Goal: Transaction & Acquisition: Purchase product/service

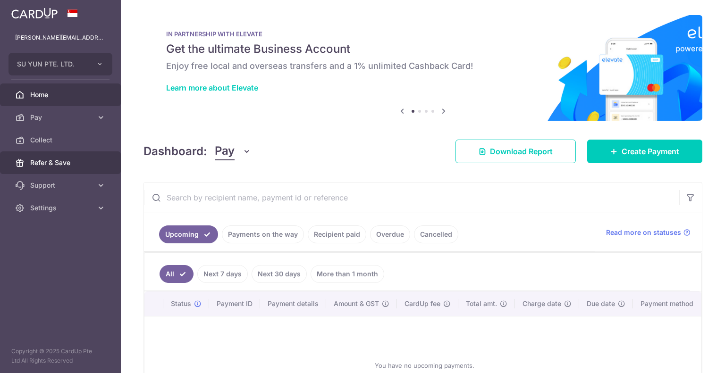
click at [47, 158] on span "Refer & Save" at bounding box center [61, 162] width 62 height 9
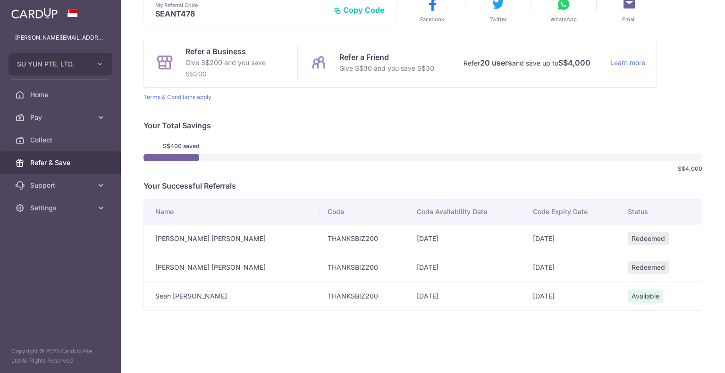
scroll to position [8, 0]
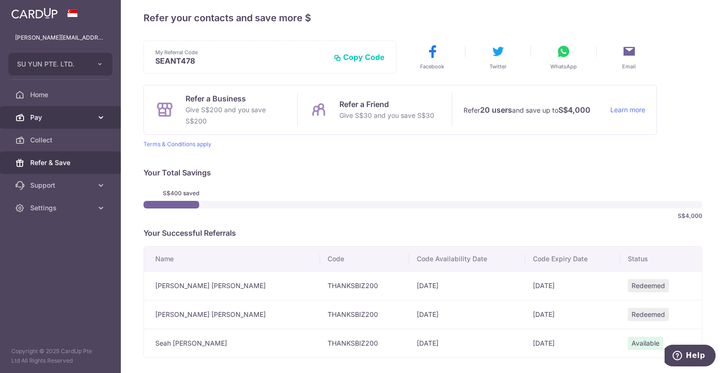
click at [68, 119] on span "Pay" at bounding box center [61, 117] width 62 height 9
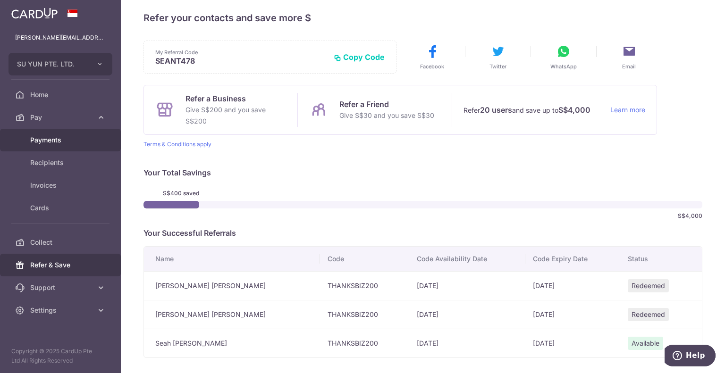
click at [68, 143] on span "Payments" at bounding box center [61, 139] width 62 height 9
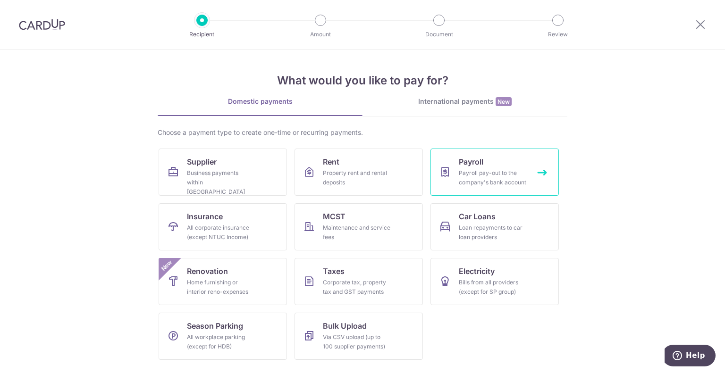
click at [438, 165] on link "Payroll Payroll pay-out to the company's bank account" at bounding box center [494, 172] width 128 height 47
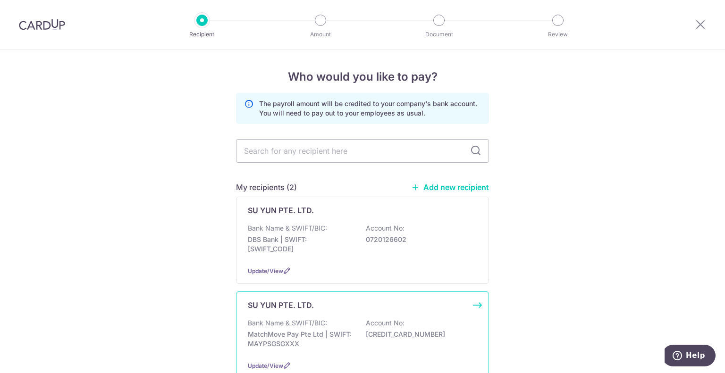
click at [371, 318] on p "Account No:" at bounding box center [385, 322] width 39 height 9
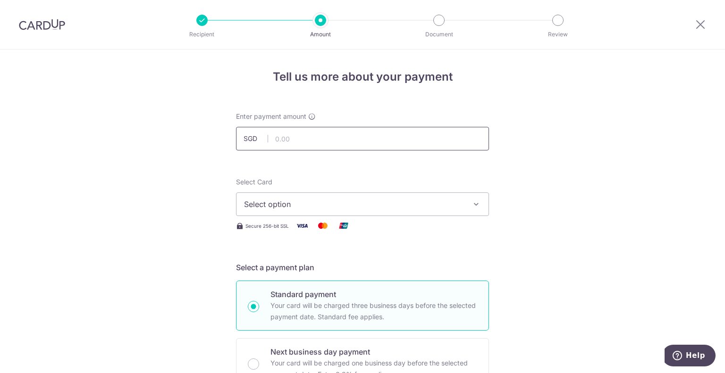
click at [327, 136] on input "text" at bounding box center [362, 139] width 253 height 24
type input "10,000.00"
click at [454, 204] on span "Select option" at bounding box center [354, 204] width 220 height 11
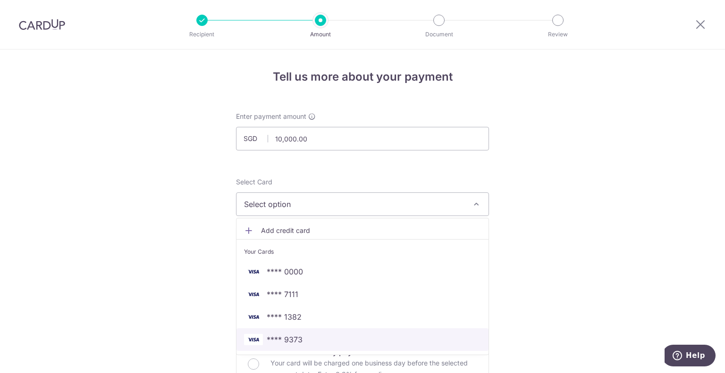
click at [408, 334] on span "**** 9373" at bounding box center [362, 339] width 237 height 11
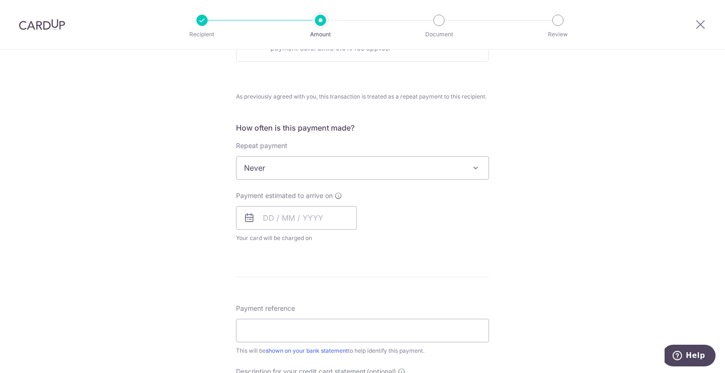
scroll to position [330, 0]
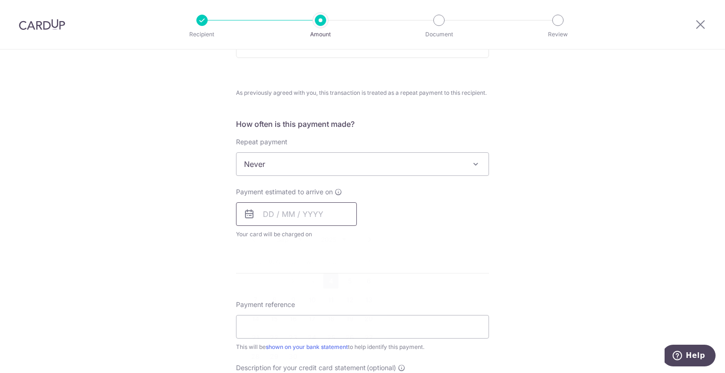
click at [301, 215] on input "text" at bounding box center [296, 214] width 121 height 24
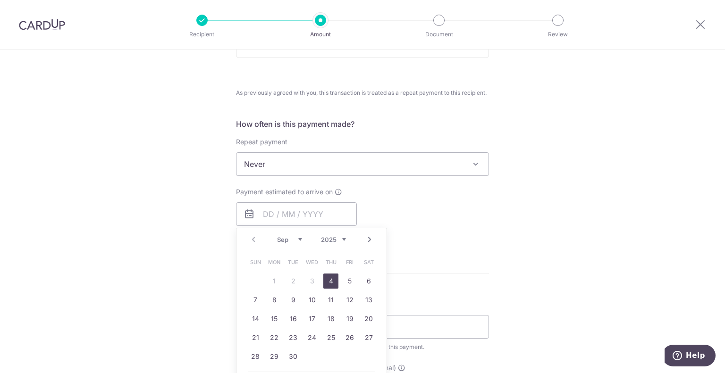
click at [334, 286] on link "4" at bounding box center [330, 281] width 15 height 15
type input "04/09/2025"
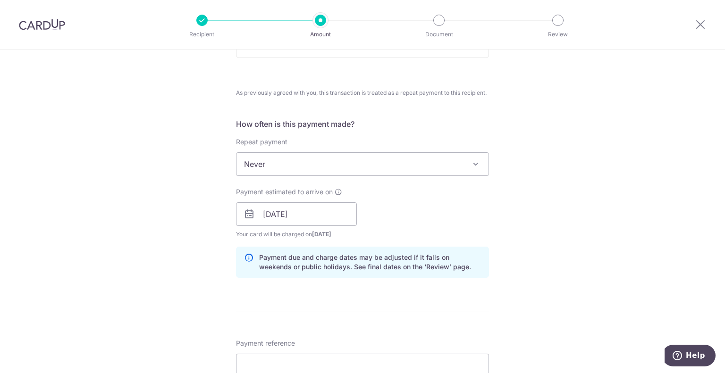
click at [531, 296] on div "Tell us more about your payment Enter payment amount SGD 10,000.00 10000.00 Sel…" at bounding box center [362, 209] width 725 height 980
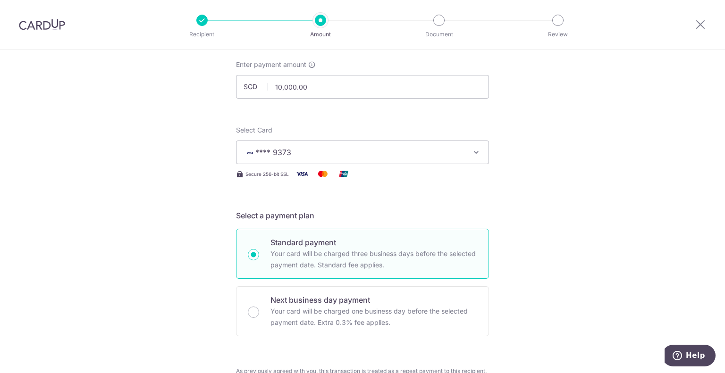
scroll to position [0, 0]
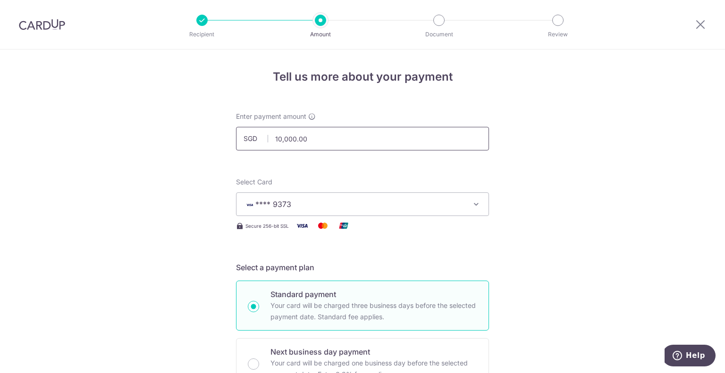
click at [277, 137] on input "10,000.00" at bounding box center [362, 139] width 253 height 24
click at [278, 138] on input "13,000.00" at bounding box center [362, 139] width 253 height 24
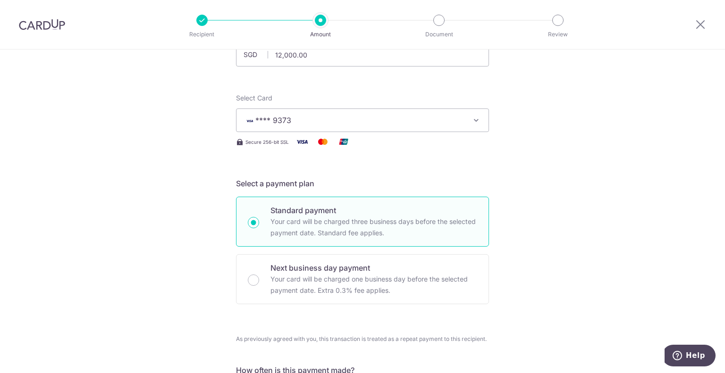
scroll to position [81, 0]
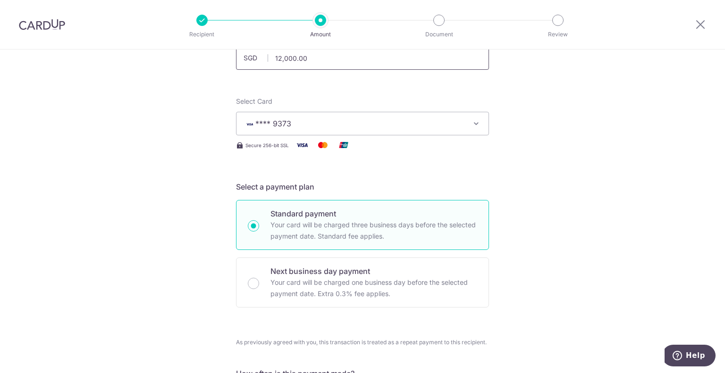
click at [279, 56] on input "12,000.00" at bounding box center [362, 58] width 253 height 24
type input "13,000.00"
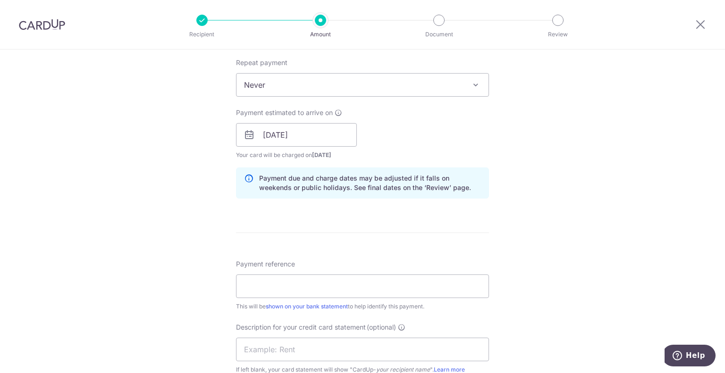
scroll to position [516, 0]
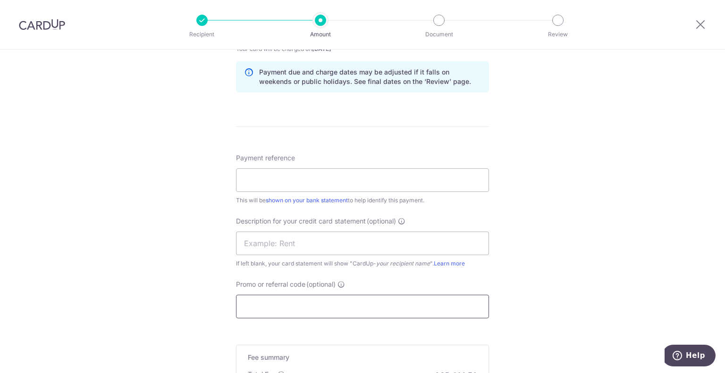
click at [384, 302] on input "Promo or referral code (optional)" at bounding box center [362, 307] width 253 height 24
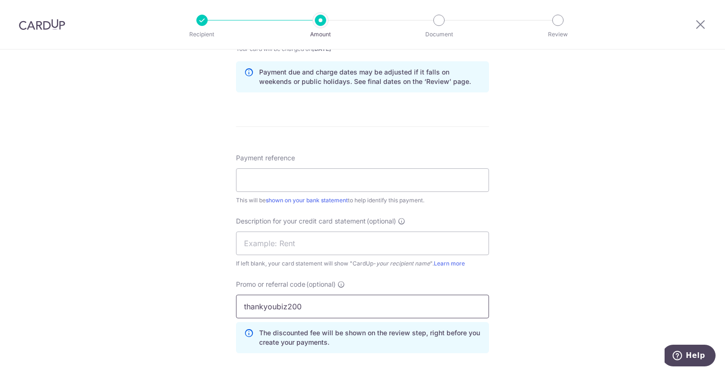
type input "thankyoubiz200"
click at [481, 261] on div "If left blank, your card statement will show "CardUp- your recipient name ". Le…" at bounding box center [362, 263] width 253 height 9
click at [558, 224] on div "Tell us more about your payment Enter payment amount SGD 13,000.00 13000.00 Sel…" at bounding box center [362, 45] width 725 height 1022
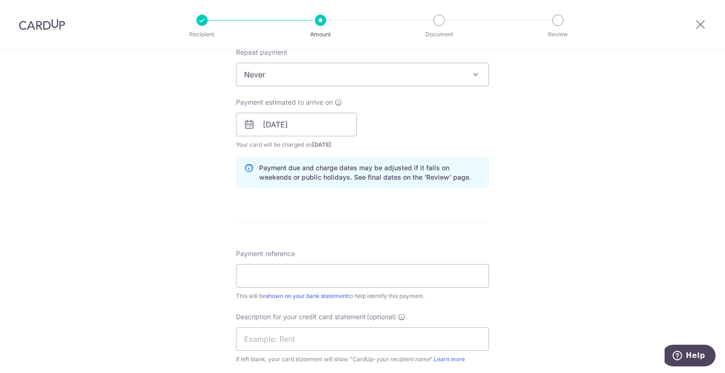
scroll to position [445, 0]
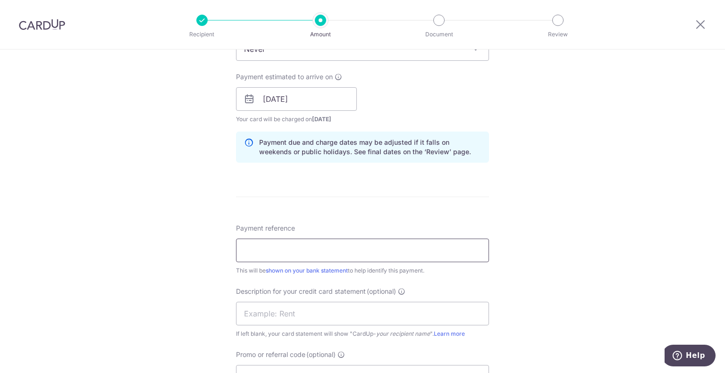
click at [388, 252] on input "Payment reference" at bounding box center [362, 251] width 253 height 24
click at [519, 283] on div "Tell us more about your payment Enter payment amount SGD 13,000.00 13000.00 Sel…" at bounding box center [362, 115] width 725 height 1022
click at [353, 245] on input "Payment reference" at bounding box center [362, 251] width 253 height 24
type input "payroll"
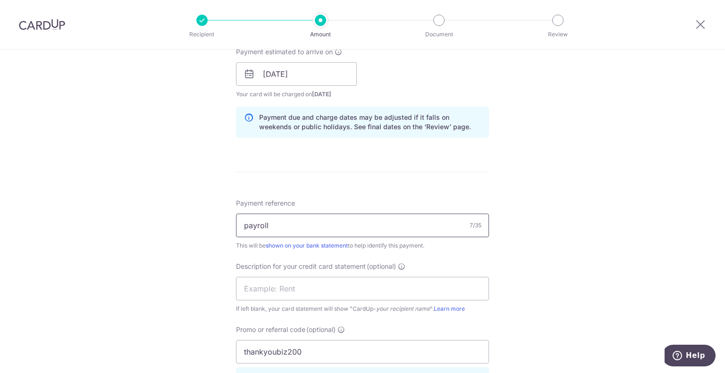
scroll to position [492, 0]
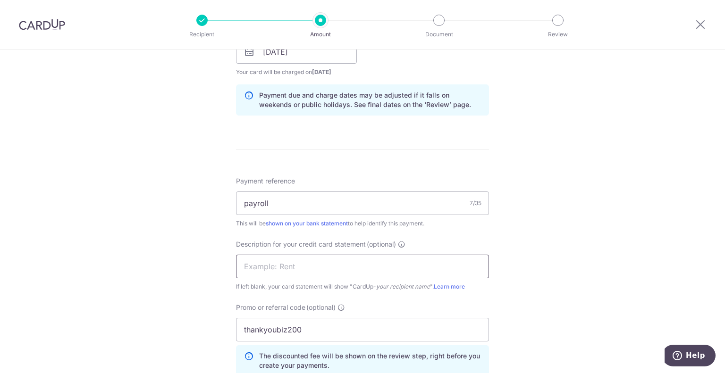
click at [283, 271] on input "text" at bounding box center [362, 267] width 253 height 24
type input "payroll CIMB"
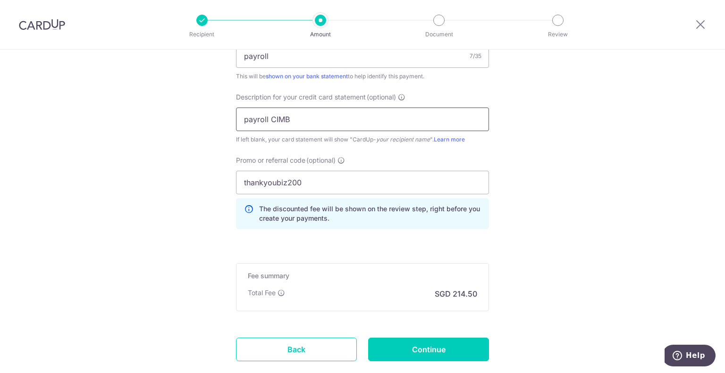
scroll to position [697, 0]
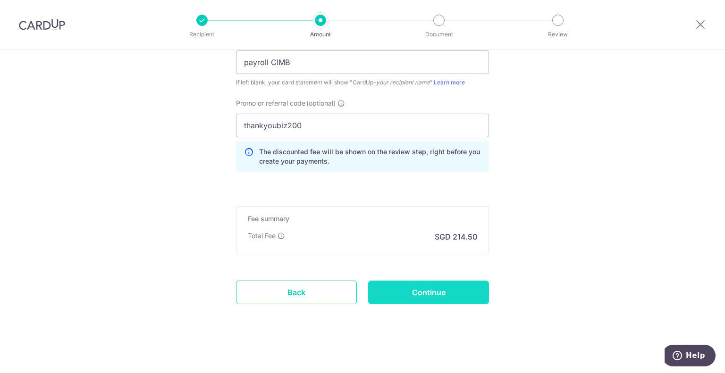
click at [464, 296] on input "Continue" at bounding box center [428, 293] width 121 height 24
type input "Create Schedule"
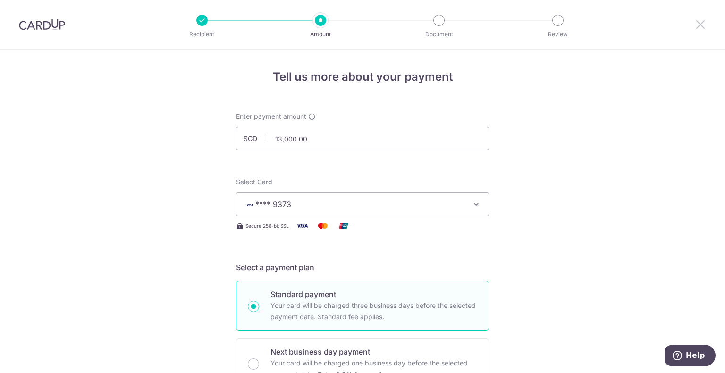
drag, startPoint x: 697, startPoint y: 23, endPoint x: 405, endPoint y: 43, distance: 292.7
click at [697, 23] on icon at bounding box center [699, 24] width 11 height 12
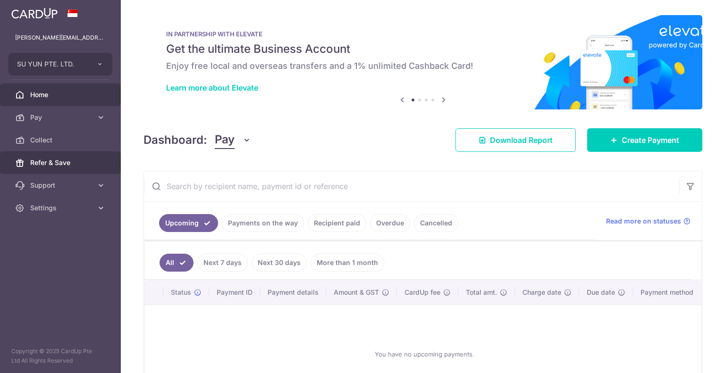
click at [71, 159] on span "Refer & Save" at bounding box center [61, 162] width 62 height 9
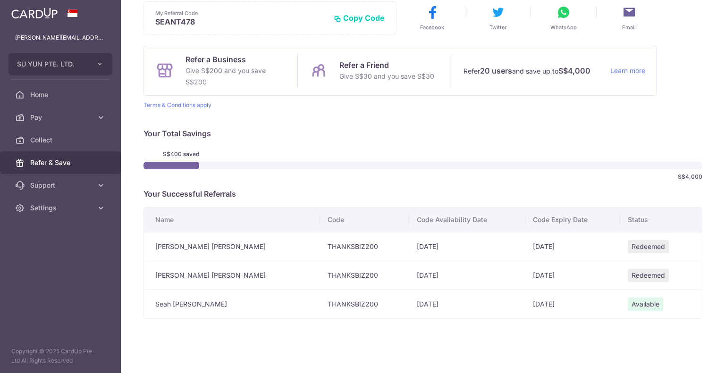
scroll to position [56, 0]
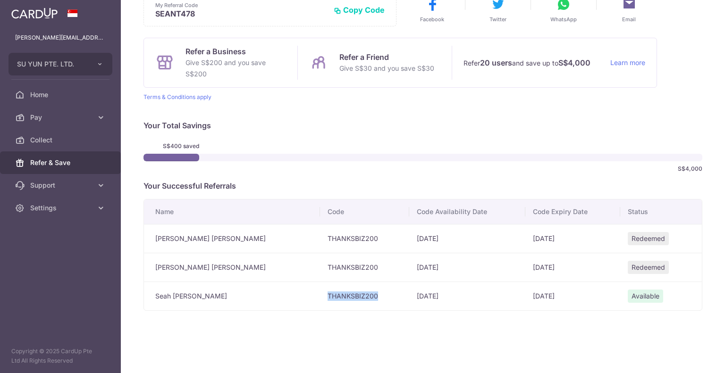
drag, startPoint x: 271, startPoint y: 294, endPoint x: 330, endPoint y: 294, distance: 59.0
click at [330, 294] on td "THANKSBIZ200" at bounding box center [364, 296] width 89 height 29
copy td "THANKSBIZ200"
click at [79, 113] on span "Pay" at bounding box center [61, 117] width 62 height 9
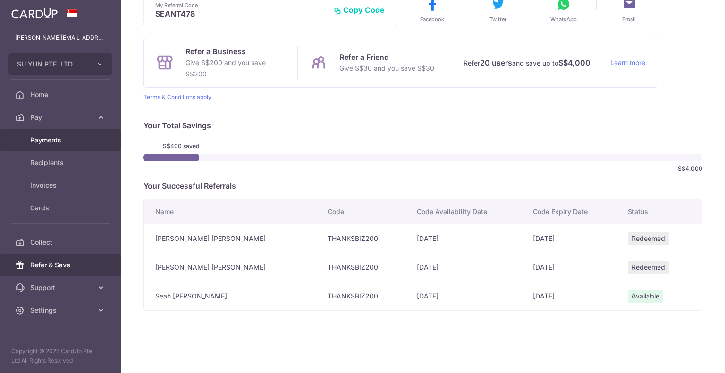
click at [83, 143] on span "Payments" at bounding box center [61, 139] width 62 height 9
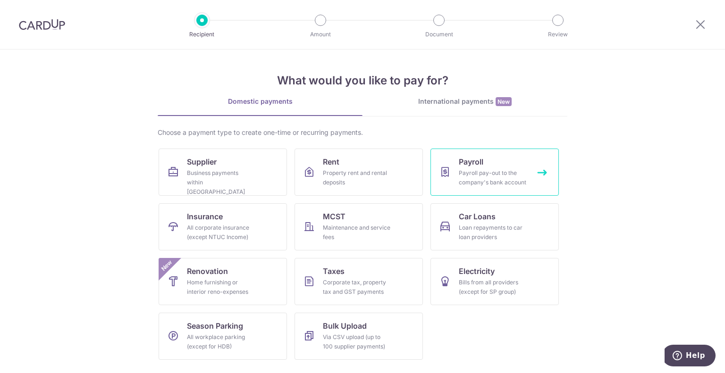
click at [485, 166] on link "Payroll Payroll pay-out to the company's bank account" at bounding box center [494, 172] width 128 height 47
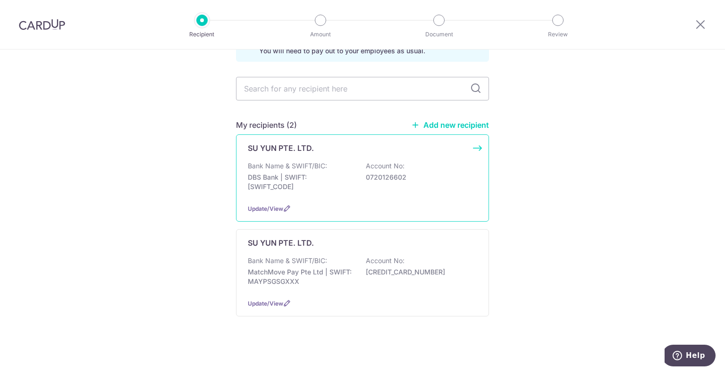
scroll to position [64, 0]
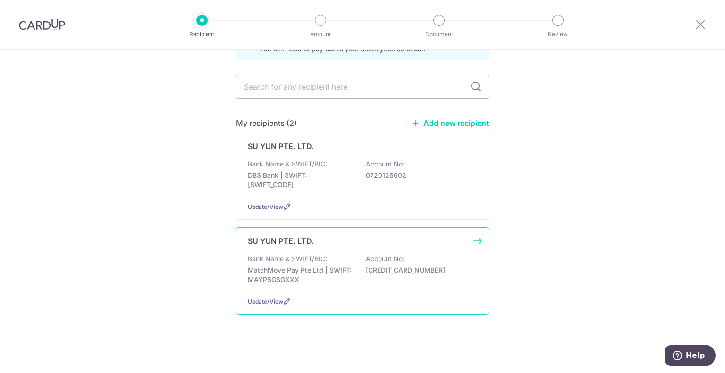
click at [318, 283] on p "MatchMove Pay Pte Ltd | SWIFT: MAYPSGSGXXX" at bounding box center [301, 275] width 106 height 19
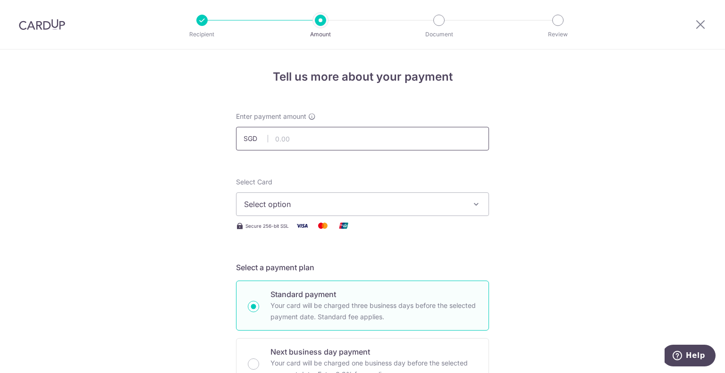
click at [323, 141] on input "text" at bounding box center [362, 139] width 253 height 24
paste input "THANKSBIZ2"
drag, startPoint x: 305, startPoint y: 138, endPoint x: 230, endPoint y: 134, distance: 75.5
click at [230, 134] on div "Enter payment amount SGD 2" at bounding box center [362, 131] width 264 height 39
type input "13,000.00"
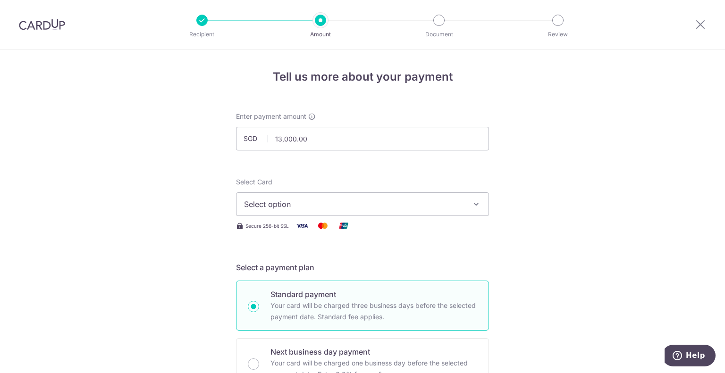
click at [309, 214] on button "Select option" at bounding box center [362, 204] width 253 height 24
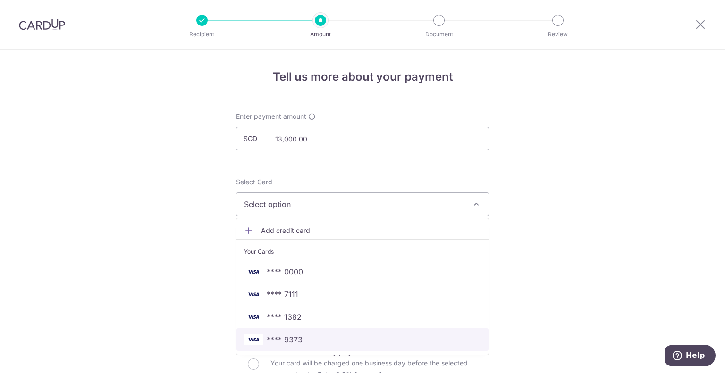
click at [325, 336] on span "**** 9373" at bounding box center [362, 339] width 237 height 11
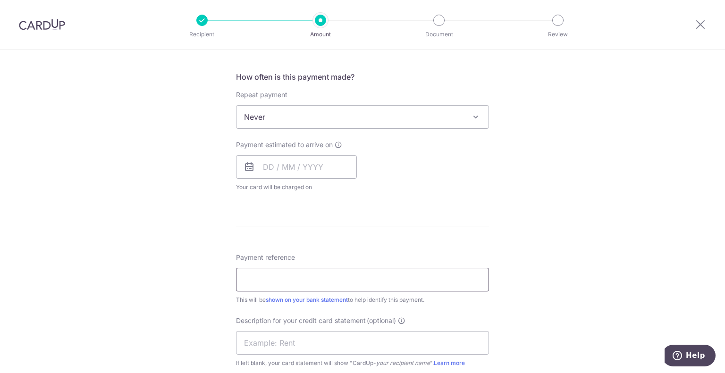
scroll to position [519, 0]
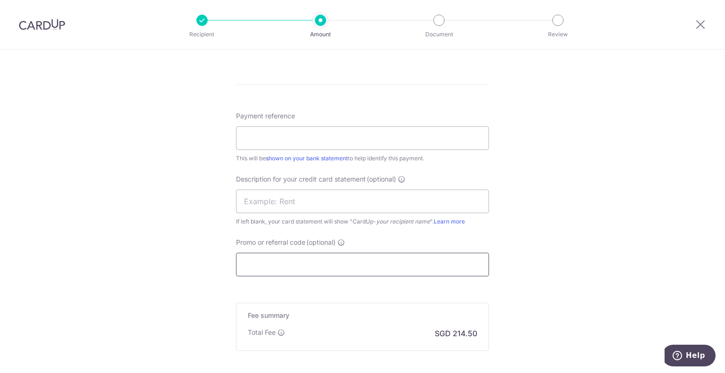
click at [313, 266] on input "Promo or referral code (optional)" at bounding box center [362, 265] width 253 height 24
paste input "THANKSBIZ200"
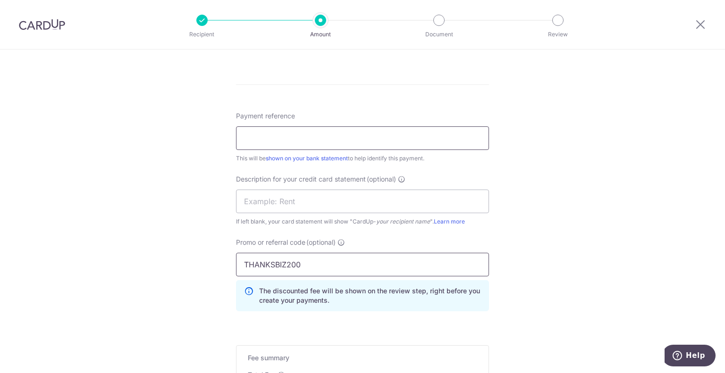
type input "THANKSBIZ200"
click at [318, 140] on input "Payment reference" at bounding box center [362, 138] width 253 height 24
type input "payroll"
click at [316, 207] on input "text" at bounding box center [362, 202] width 253 height 24
type input "payroll CIMB"
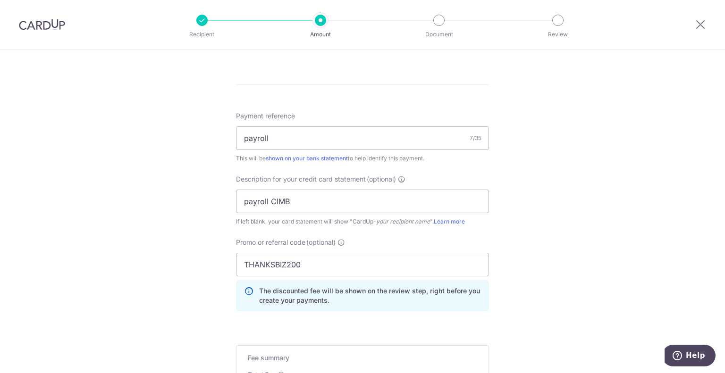
click at [572, 207] on div "Tell us more about your payment Enter payment amount SGD 13,000.00 13000.00 Sel…" at bounding box center [362, 23] width 725 height 984
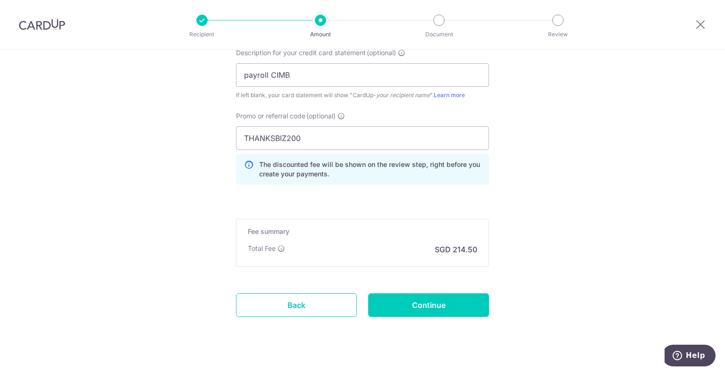
scroll to position [659, 0]
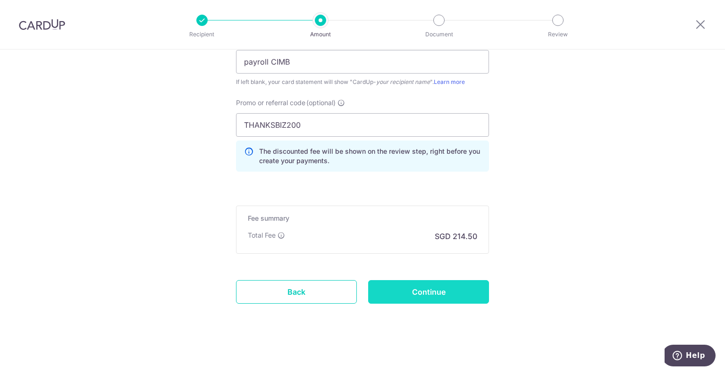
click at [471, 298] on input "Continue" at bounding box center [428, 292] width 121 height 24
type input "Create Schedule"
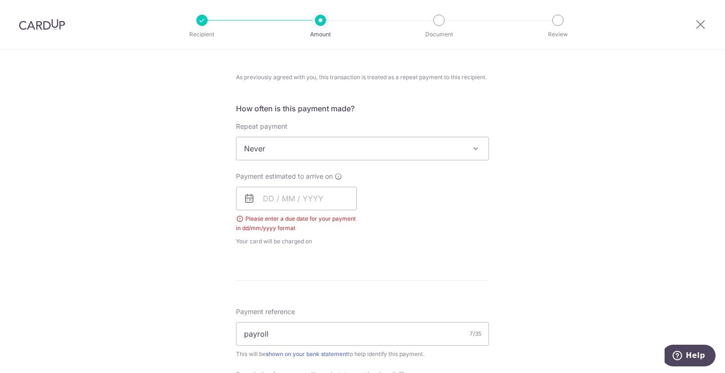
scroll to position [295, 0]
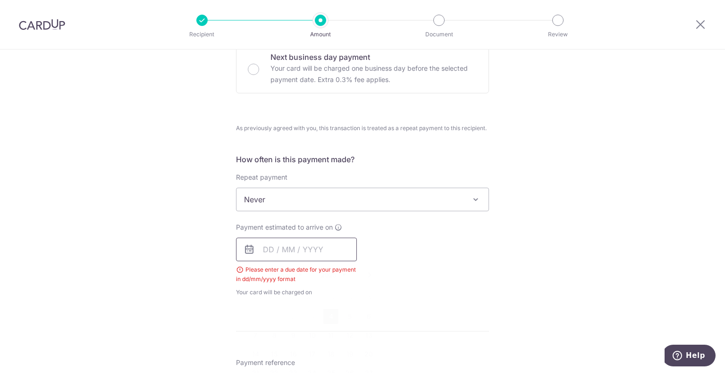
click at [300, 252] on input "text" at bounding box center [296, 250] width 121 height 24
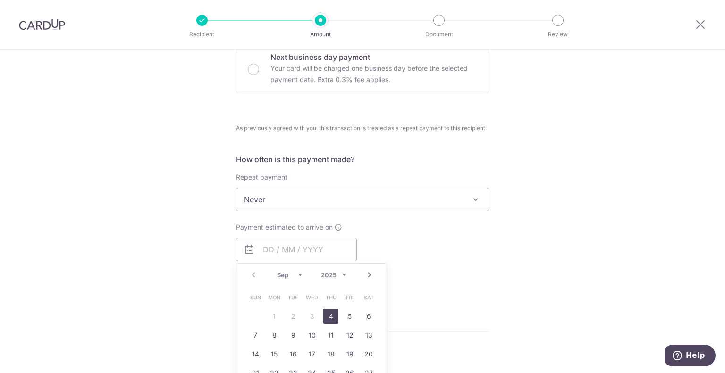
click at [329, 319] on link "4" at bounding box center [330, 316] width 15 height 15
type input "[DATE]"
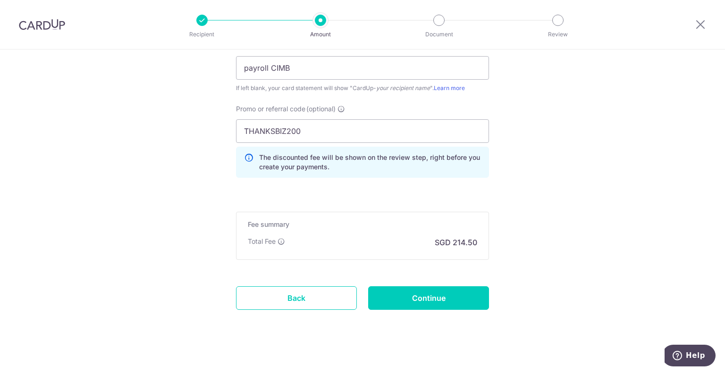
scroll to position [695, 0]
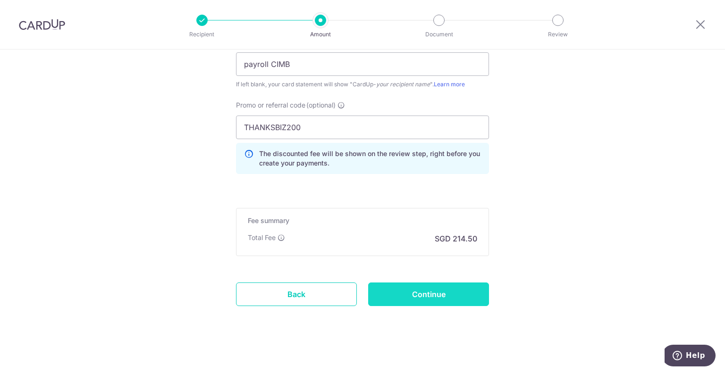
click at [439, 295] on input "Continue" at bounding box center [428, 295] width 121 height 24
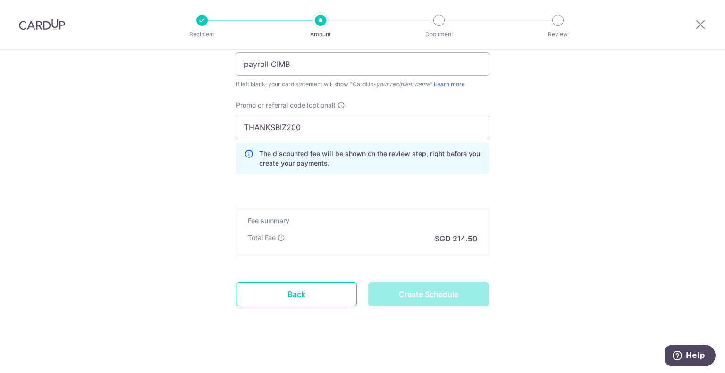
type input "Create Schedule"
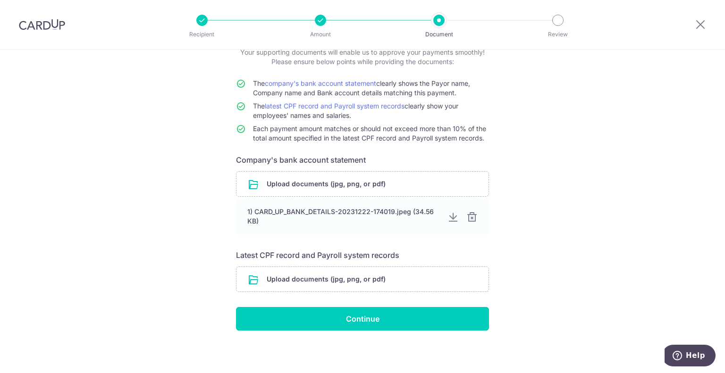
scroll to position [65, 0]
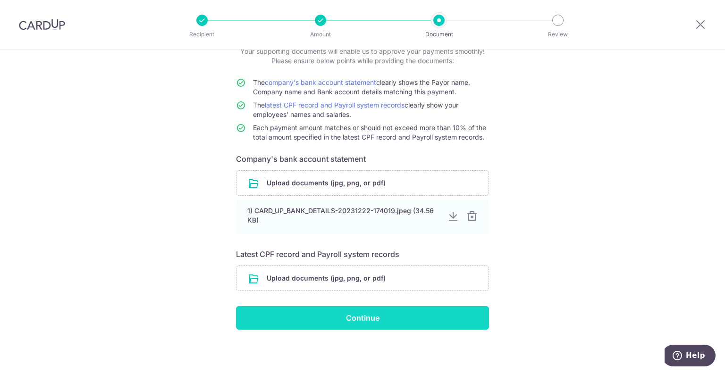
click at [457, 322] on input "Continue" at bounding box center [362, 318] width 253 height 24
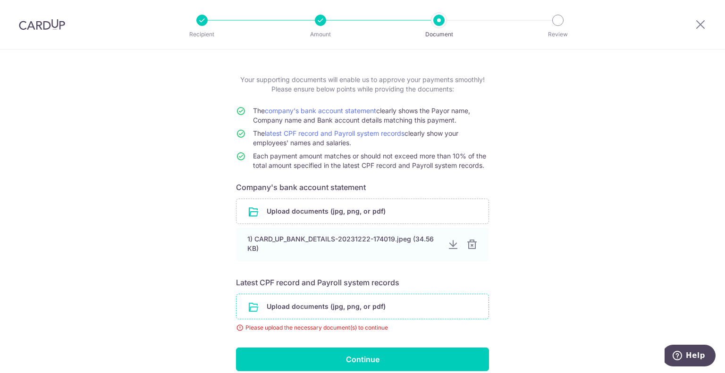
click at [438, 302] on input "file" at bounding box center [362, 306] width 252 height 25
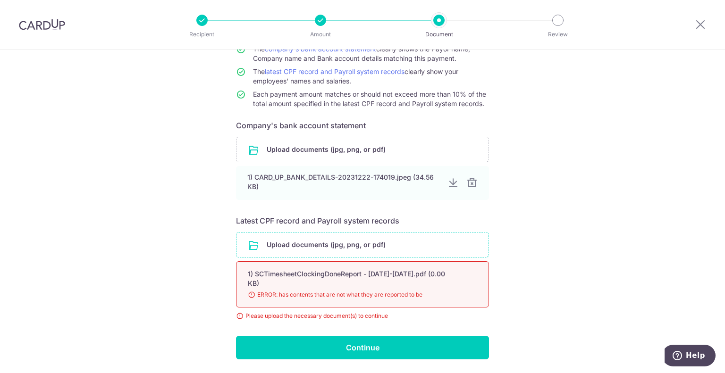
scroll to position [128, 0]
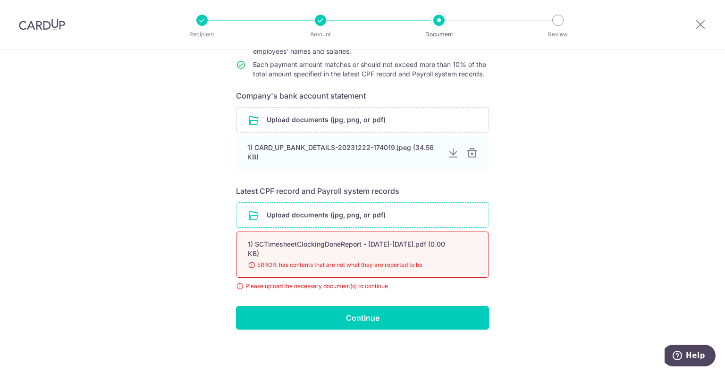
click at [283, 247] on div "1) SCTimesheetClockingDoneReport - 1-28 AUGUST.pdf (0.00 KB)" at bounding box center [351, 249] width 207 height 19
click at [292, 207] on input "file" at bounding box center [362, 215] width 252 height 25
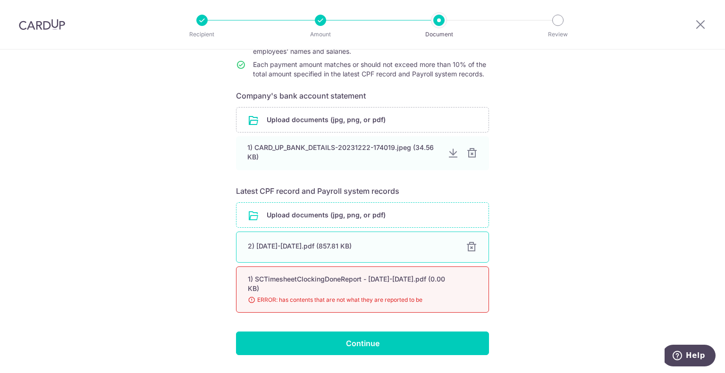
click at [472, 242] on div at bounding box center [471, 247] width 11 height 11
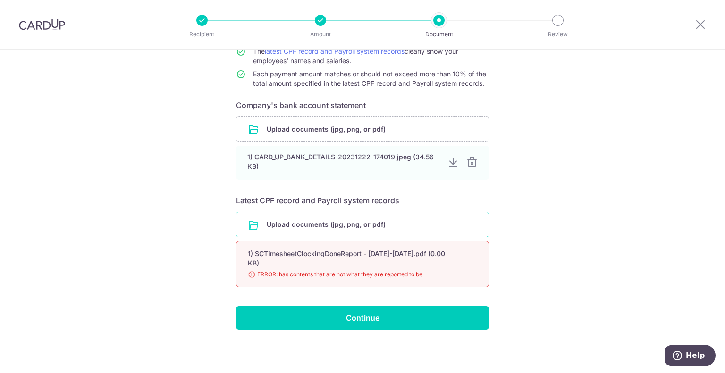
click at [338, 229] on input "file" at bounding box center [362, 224] width 252 height 25
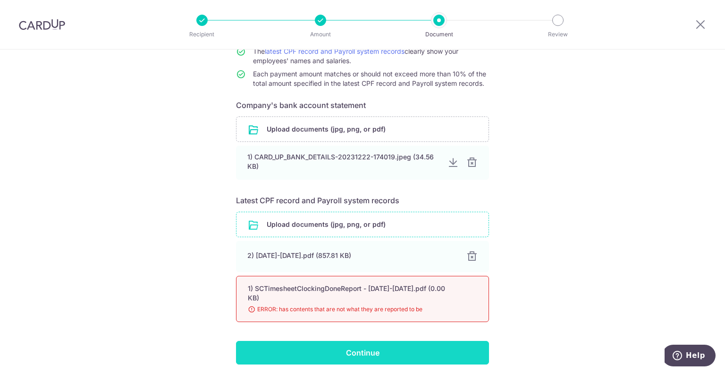
click at [410, 348] on input "Continue" at bounding box center [362, 353] width 253 height 24
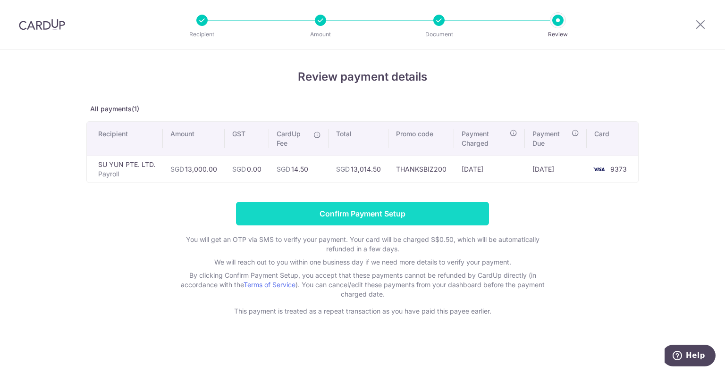
click at [365, 213] on input "Confirm Payment Setup" at bounding box center [362, 214] width 253 height 24
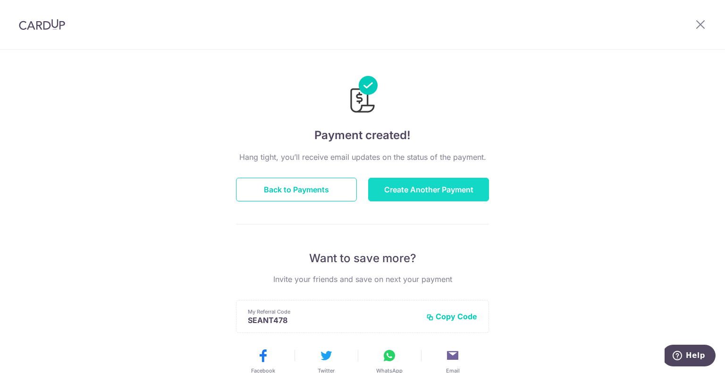
click at [403, 185] on button "Create Another Payment" at bounding box center [428, 190] width 121 height 24
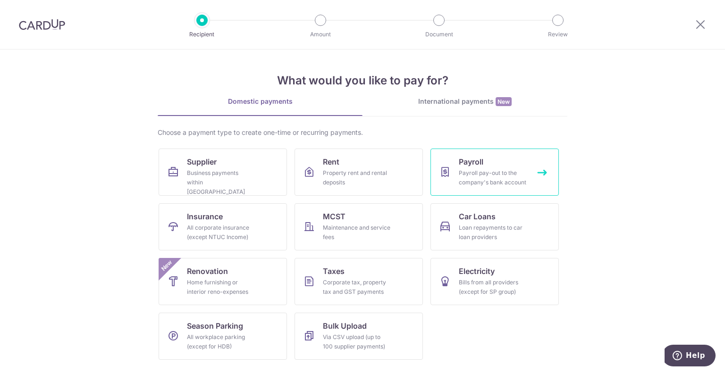
click at [458, 169] on link "Payroll Payroll pay-out to the company's bank account" at bounding box center [494, 172] width 128 height 47
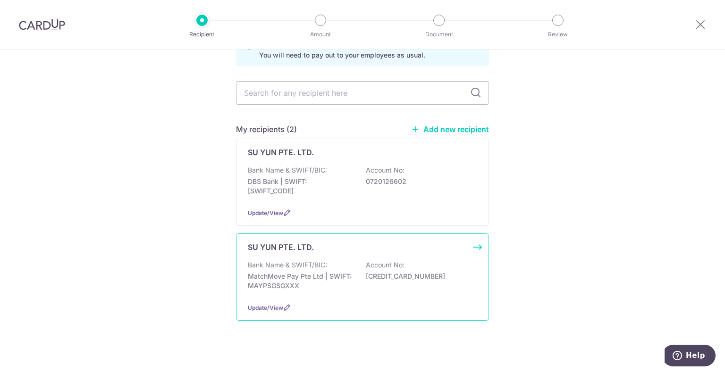
scroll to position [64, 0]
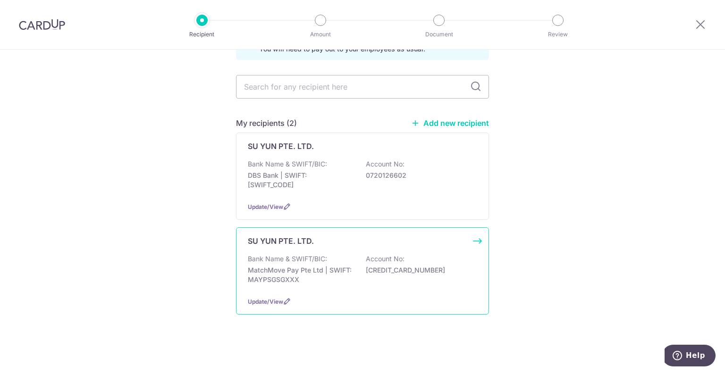
click at [343, 254] on div "Bank Name & SWIFT/BIC: MatchMove Pay Pte Ltd | SWIFT: MAYPSGSGXXX Account No: 6…" at bounding box center [362, 271] width 229 height 35
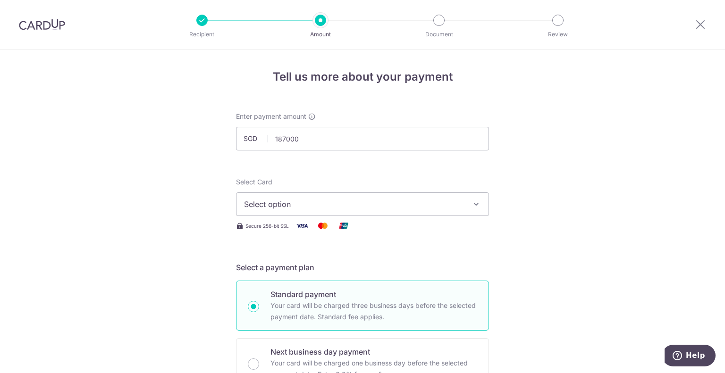
type input "187,000.00"
click at [385, 195] on button "Select option" at bounding box center [362, 204] width 253 height 24
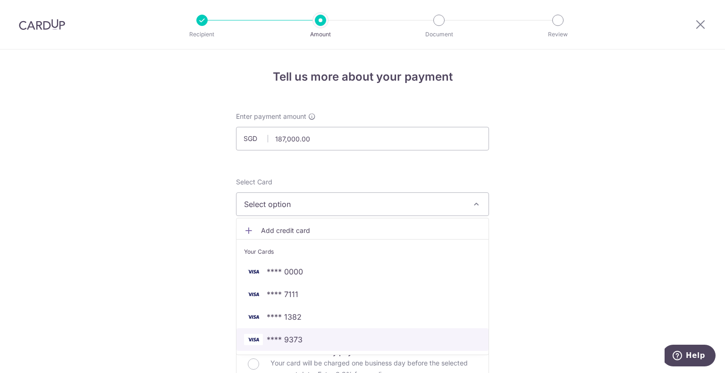
drag, startPoint x: 380, startPoint y: 334, endPoint x: 392, endPoint y: 330, distance: 13.3
click at [380, 334] on span "**** 9373" at bounding box center [362, 339] width 237 height 11
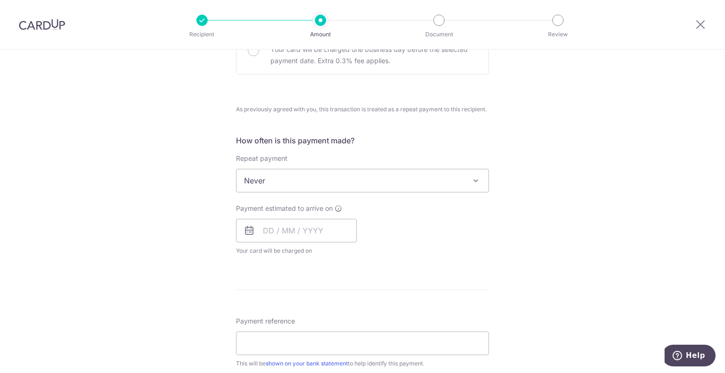
scroll to position [330, 0]
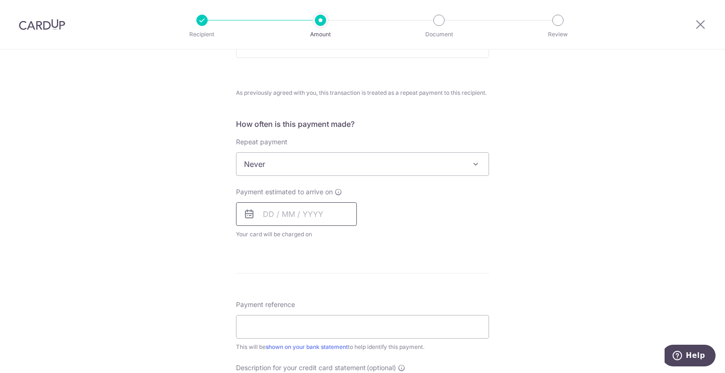
click at [294, 214] on input "text" at bounding box center [296, 214] width 121 height 24
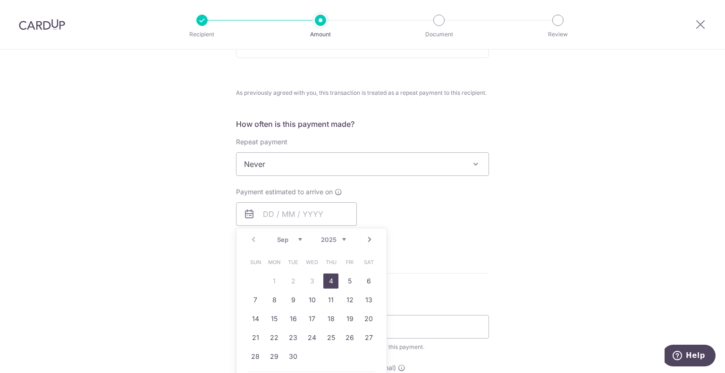
click at [325, 284] on link "4" at bounding box center [330, 281] width 15 height 15
type input "[DATE]"
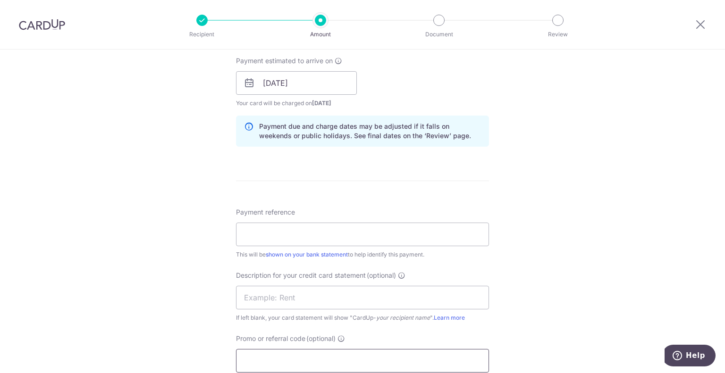
scroll to position [566, 0]
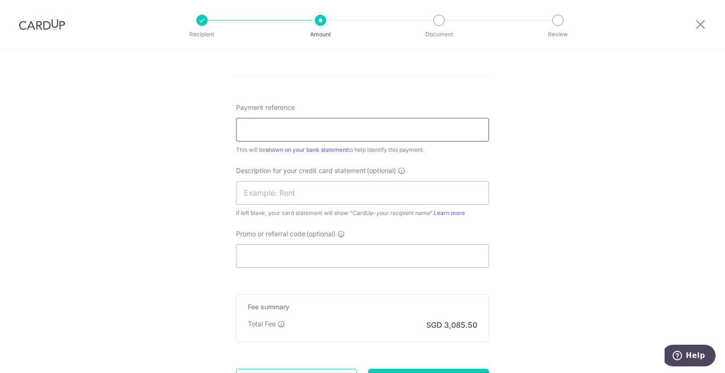
click at [300, 122] on input "Payment reference" at bounding box center [362, 130] width 253 height 24
type input "payroll"
click at [298, 198] on input "text" at bounding box center [362, 193] width 253 height 24
type input "payroll CIMB"
click at [290, 259] on input "Promo or referral code (optional)" at bounding box center [362, 256] width 253 height 24
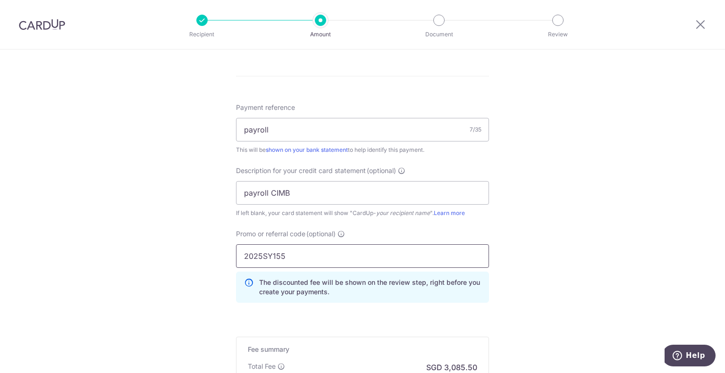
type input "2025SY155"
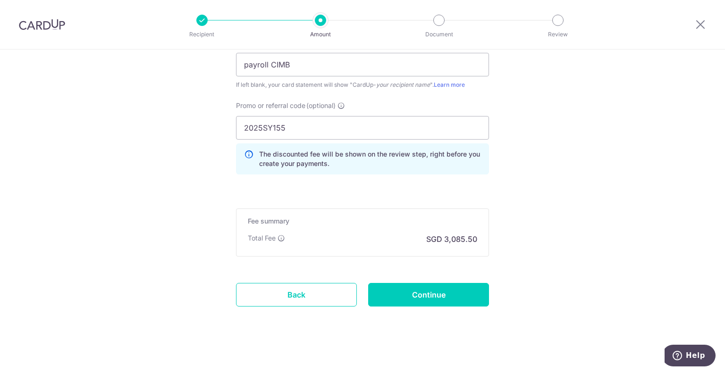
scroll to position [697, 0]
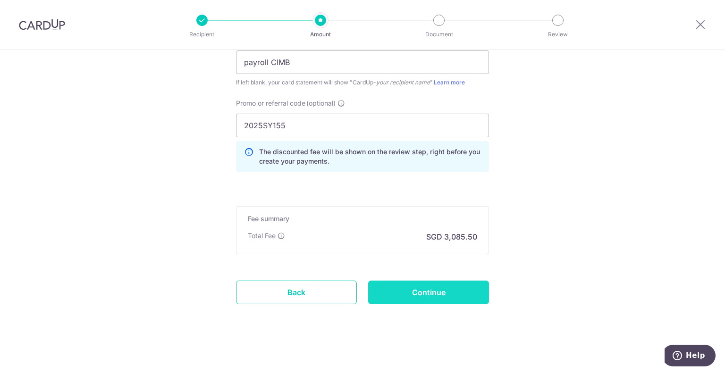
click at [440, 289] on input "Continue" at bounding box center [428, 293] width 121 height 24
type input "Create Schedule"
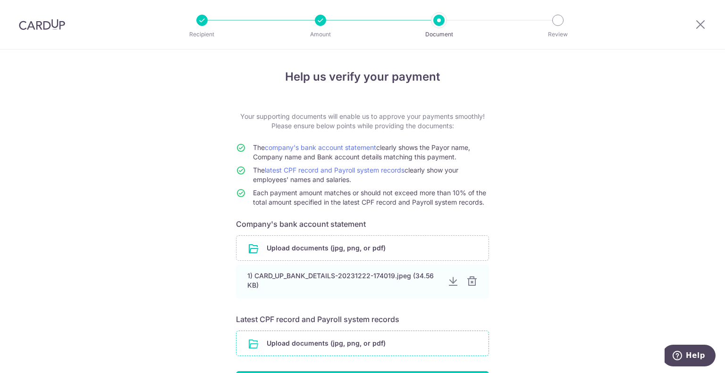
click at [434, 349] on input "file" at bounding box center [362, 343] width 252 height 25
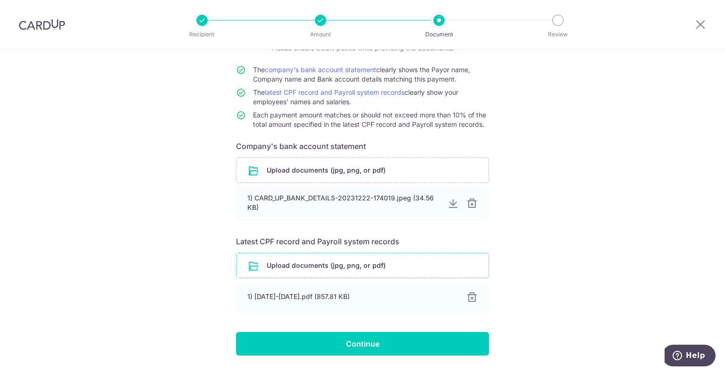
scroll to position [104, 0]
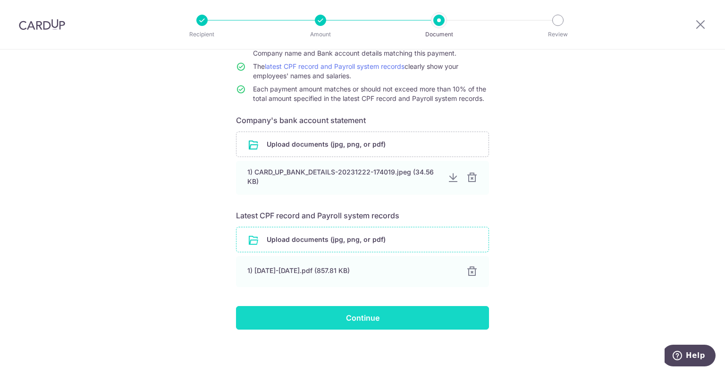
click at [392, 321] on input "Continue" at bounding box center [362, 318] width 253 height 24
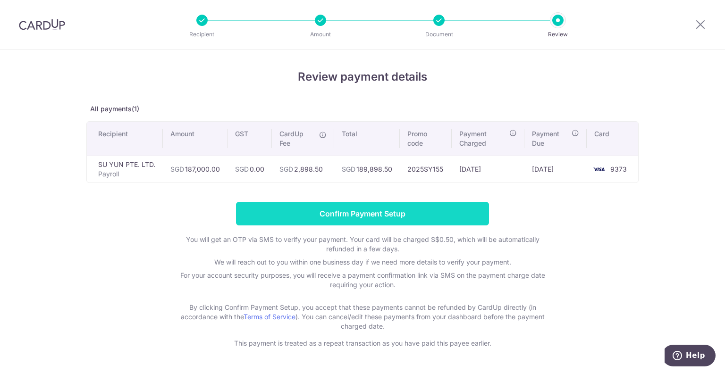
click at [366, 216] on input "Confirm Payment Setup" at bounding box center [362, 214] width 253 height 24
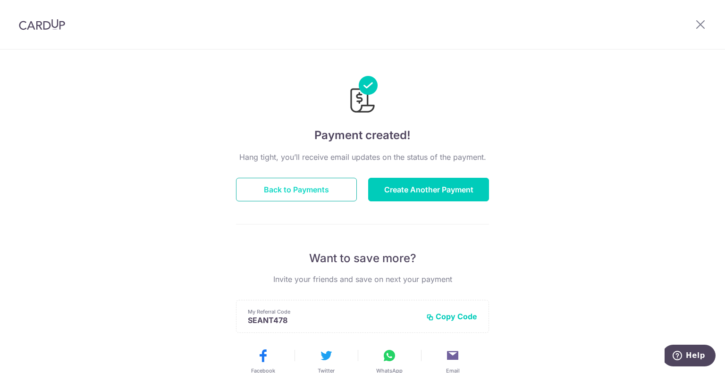
click at [313, 188] on button "Back to Payments" at bounding box center [296, 190] width 121 height 24
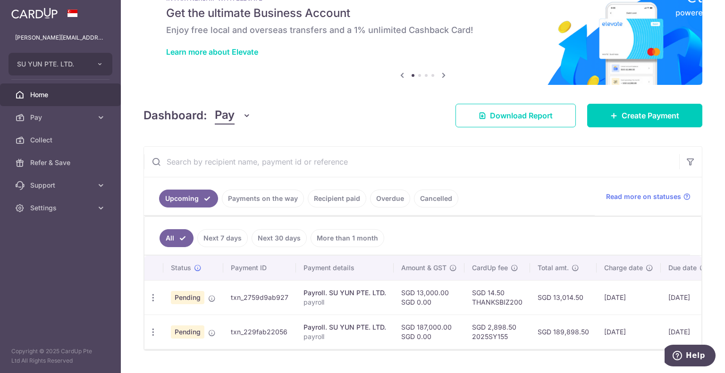
scroll to position [61, 0]
